Goal: Task Accomplishment & Management: Manage account settings

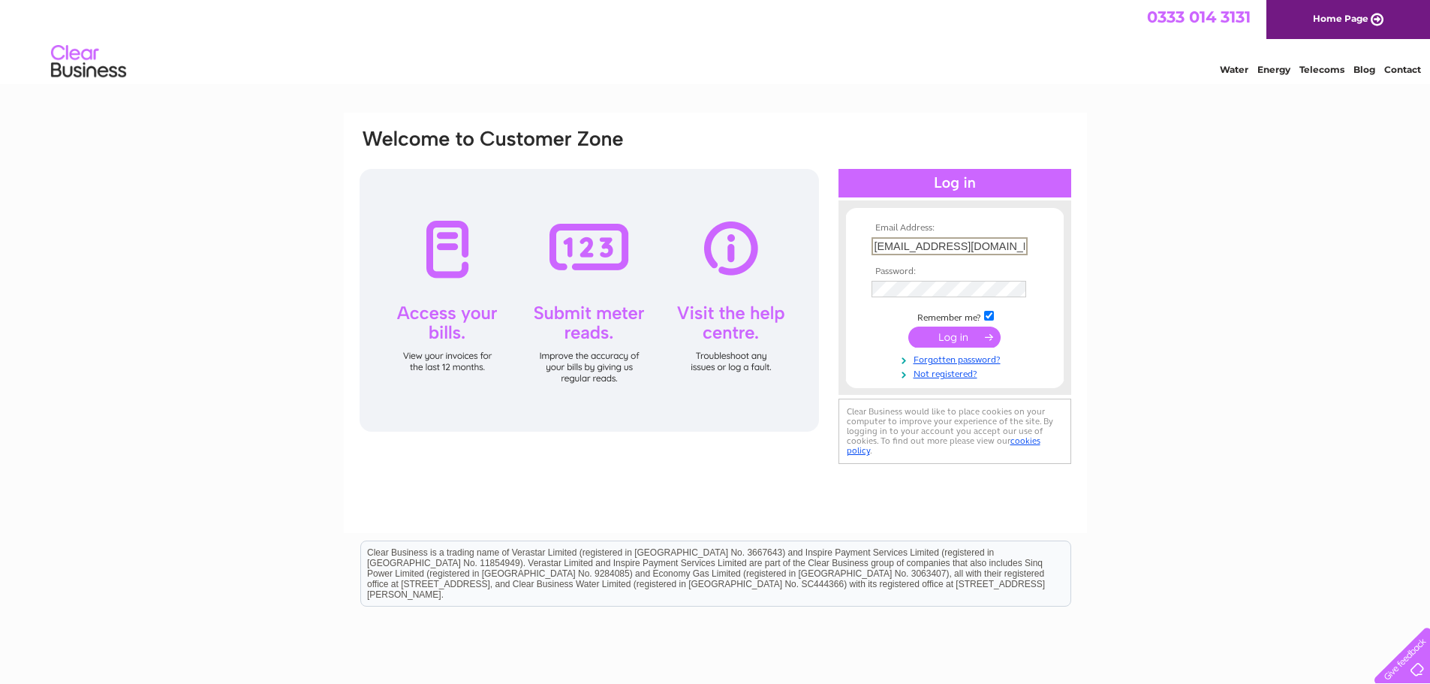
click at [949, 336] on input "submit" at bounding box center [955, 337] width 92 height 21
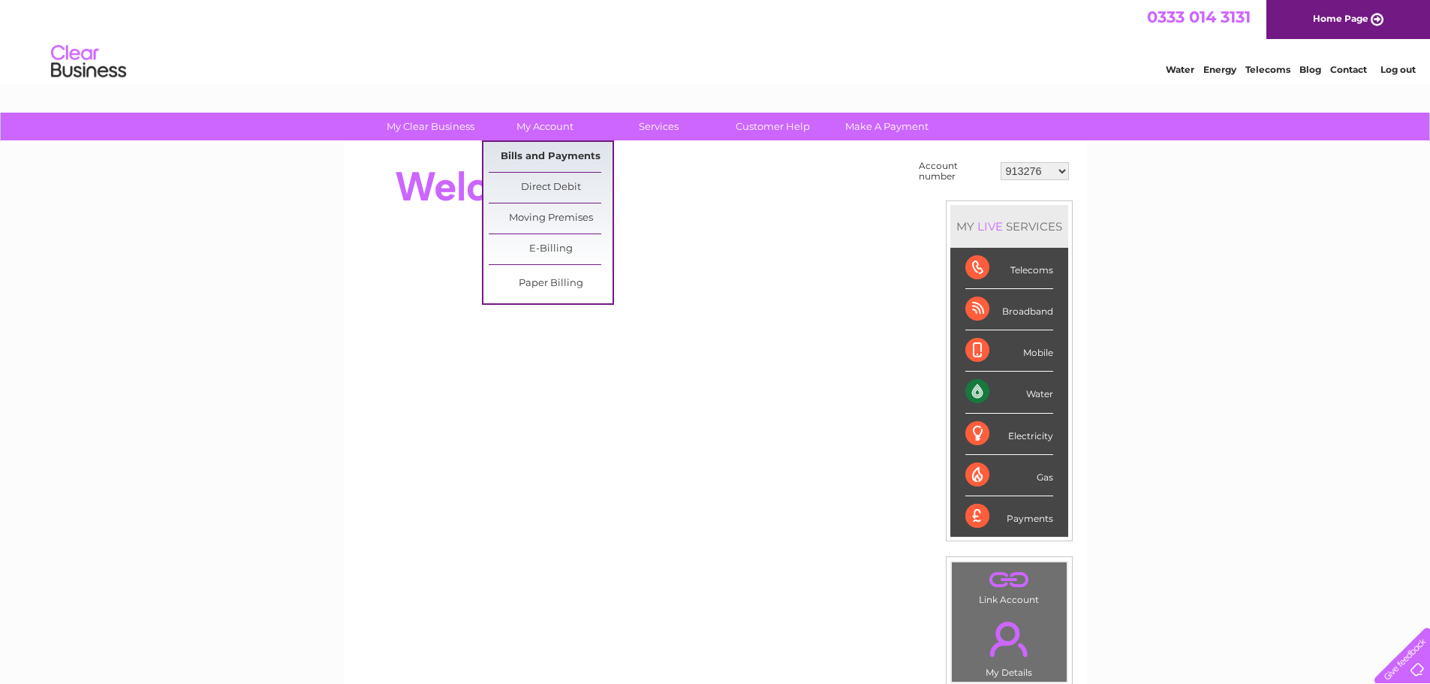
click at [549, 154] on link "Bills and Payments" at bounding box center [551, 157] width 124 height 30
click at [548, 156] on link "Bills and Payments" at bounding box center [551, 157] width 124 height 30
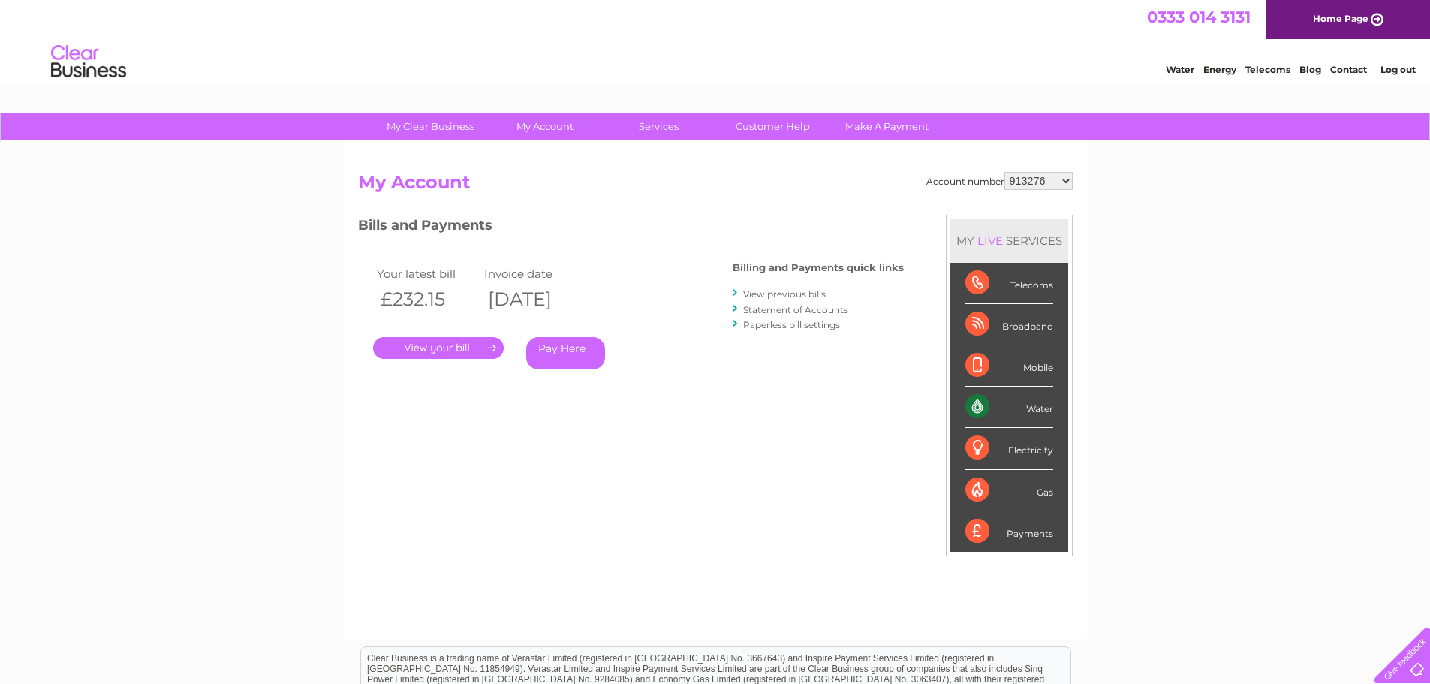
click at [454, 354] on link "." at bounding box center [438, 348] width 131 height 22
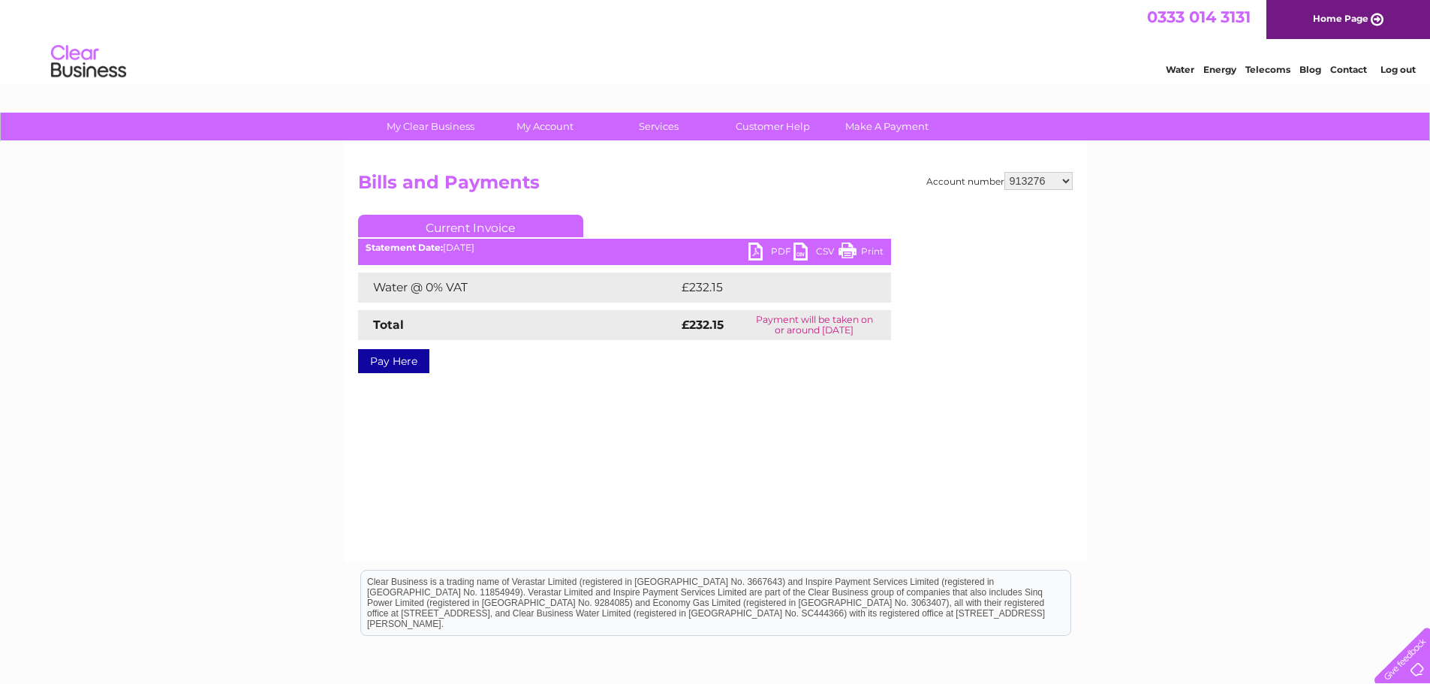
click at [773, 253] on link "PDF" at bounding box center [771, 254] width 45 height 22
click at [1046, 176] on select "913276 30264132" at bounding box center [1039, 181] width 68 height 18
select select "30264132"
click at [1005, 172] on select "913276 30264132" at bounding box center [1039, 181] width 68 height 18
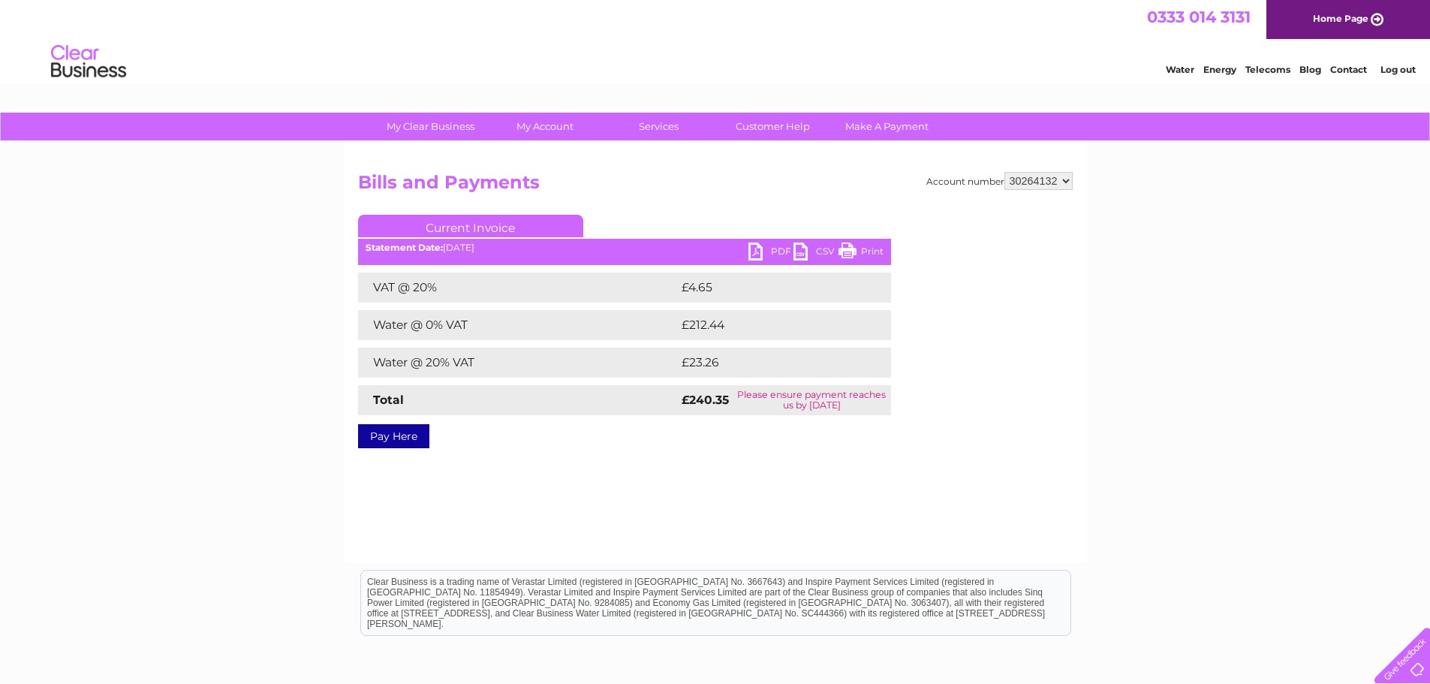
click at [774, 252] on link "PDF" at bounding box center [771, 254] width 45 height 22
click at [1397, 73] on link "Log out" at bounding box center [1398, 69] width 35 height 11
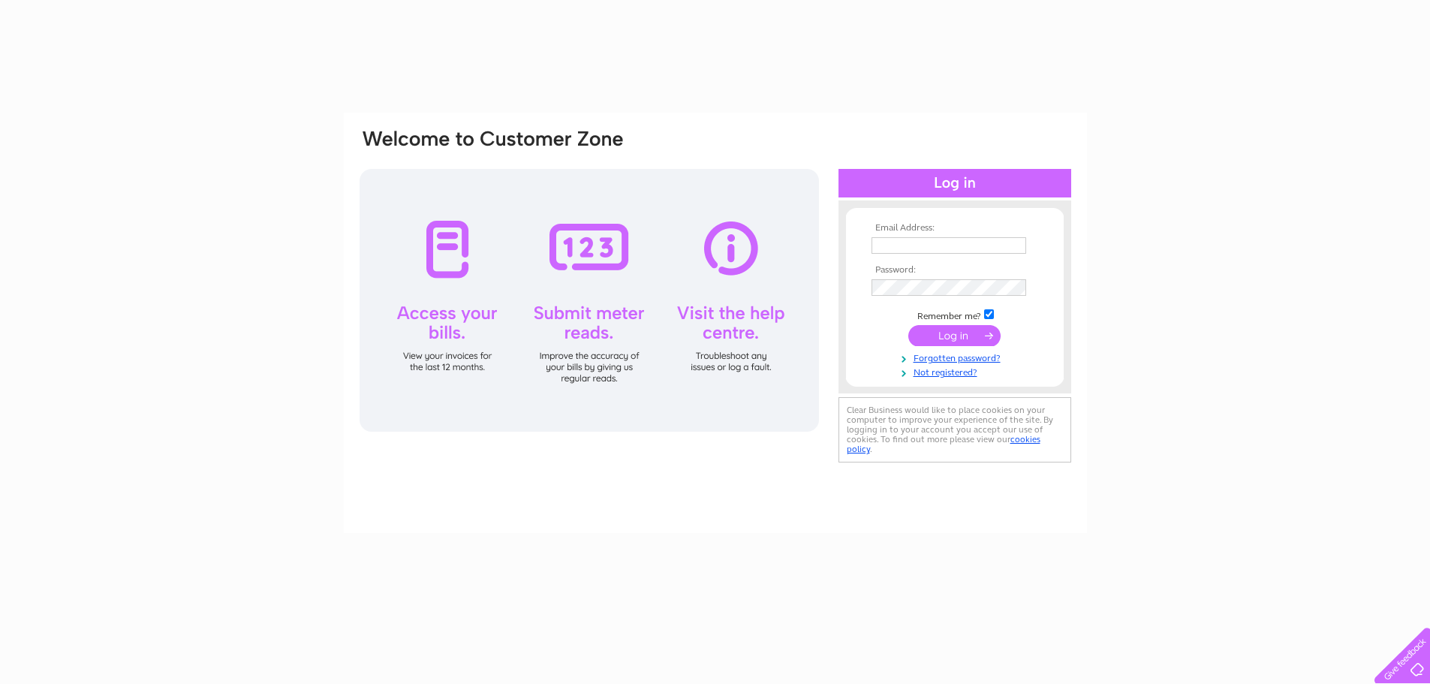
type input "[EMAIL_ADDRESS][DOMAIN_NAME]"
